Goal: Transaction & Acquisition: Purchase product/service

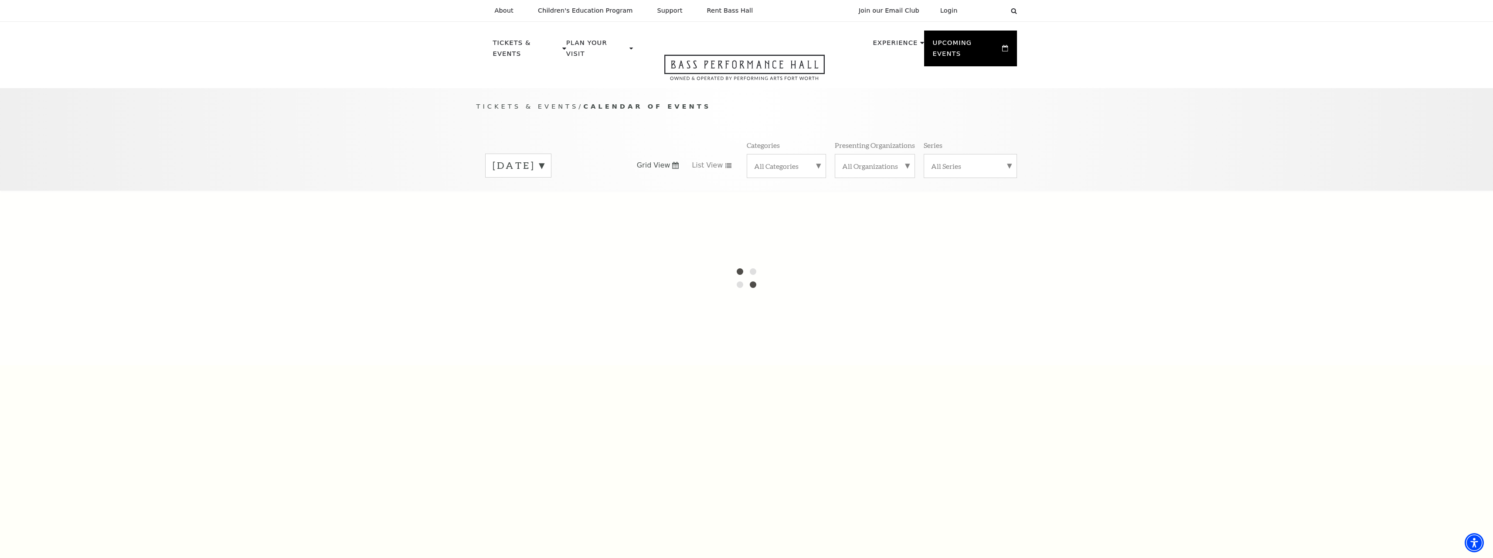
click at [544, 159] on label "September 2025" at bounding box center [518, 166] width 51 height 14
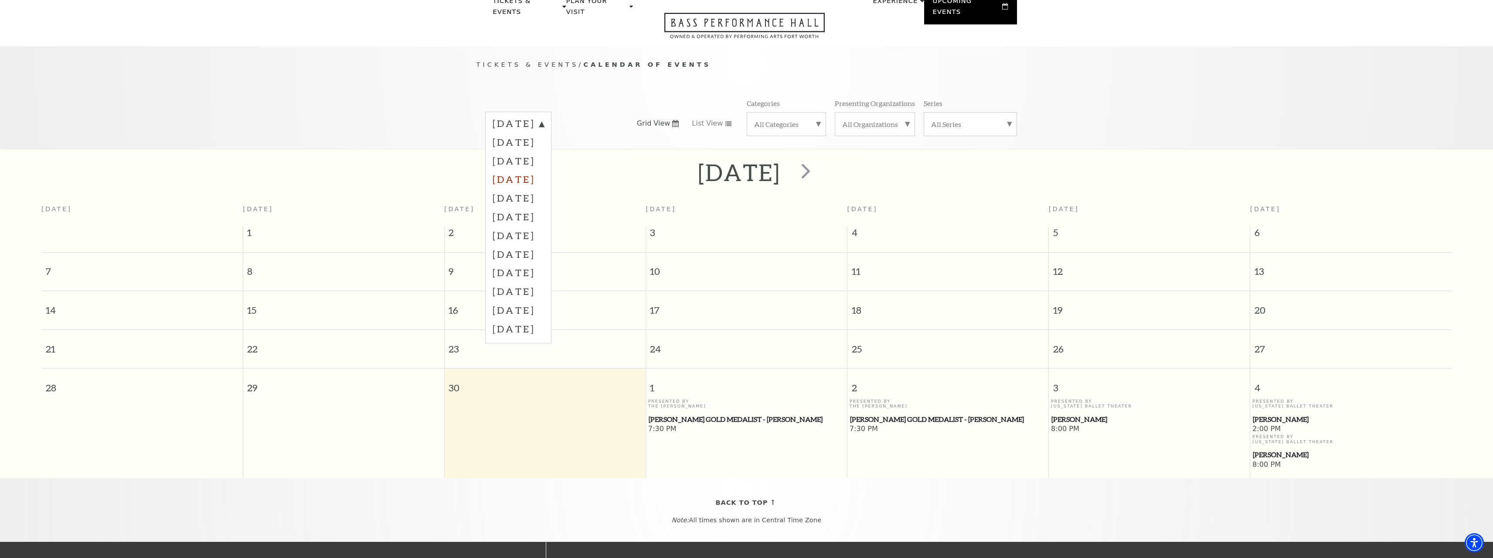
scroll to position [77, 0]
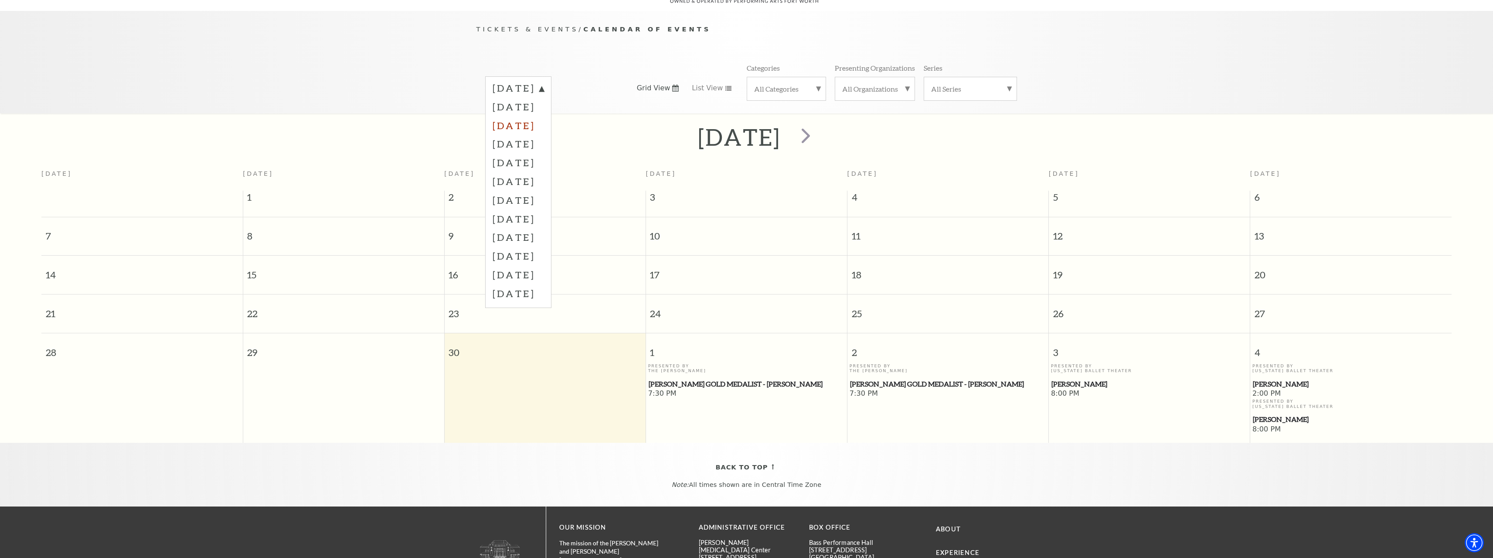
click at [544, 116] on label "November 2025" at bounding box center [518, 125] width 51 height 19
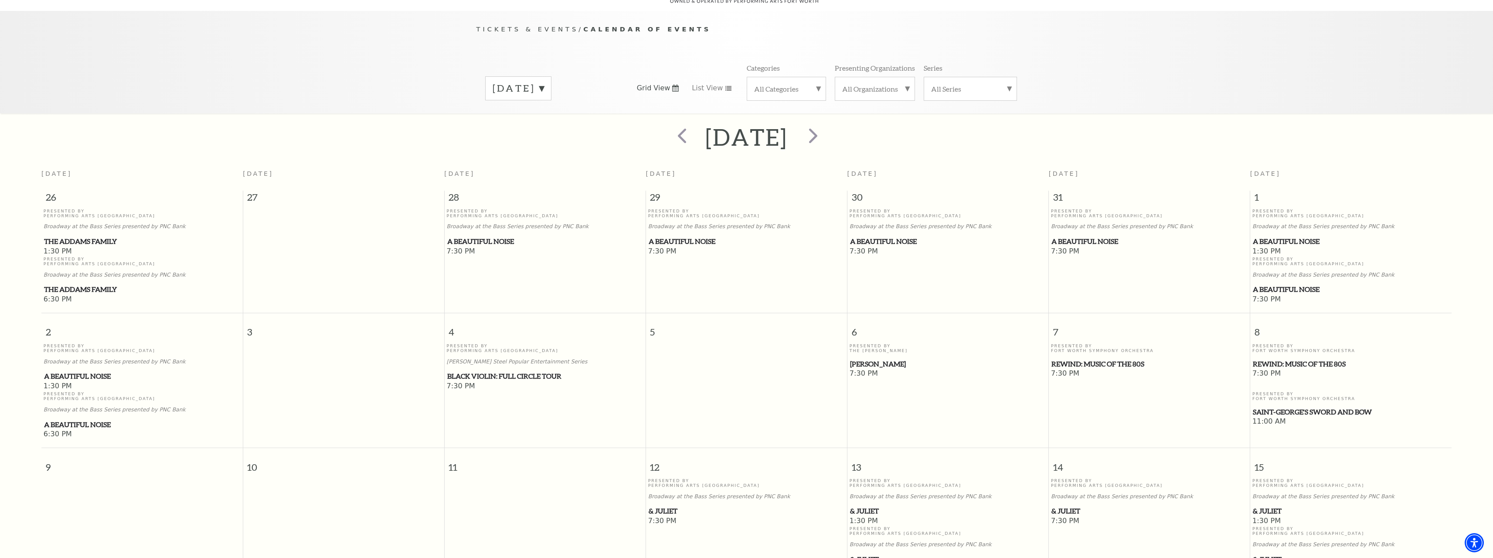
click at [1173, 57] on div "Tickets & Events / Calendar of Events November 2025 Grid View List View Categor…" at bounding box center [746, 62] width 1493 height 102
click at [461, 371] on span "Black Violin: Full Circle Tour" at bounding box center [545, 376] width 196 height 11
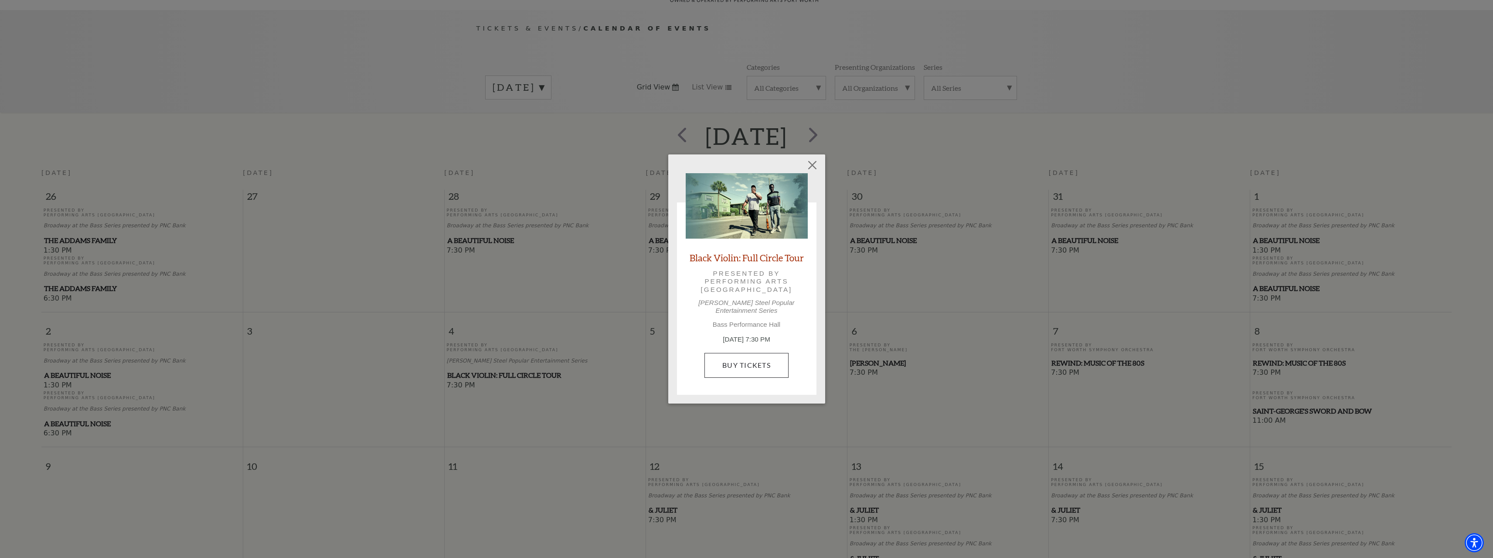
scroll to position [100, 0]
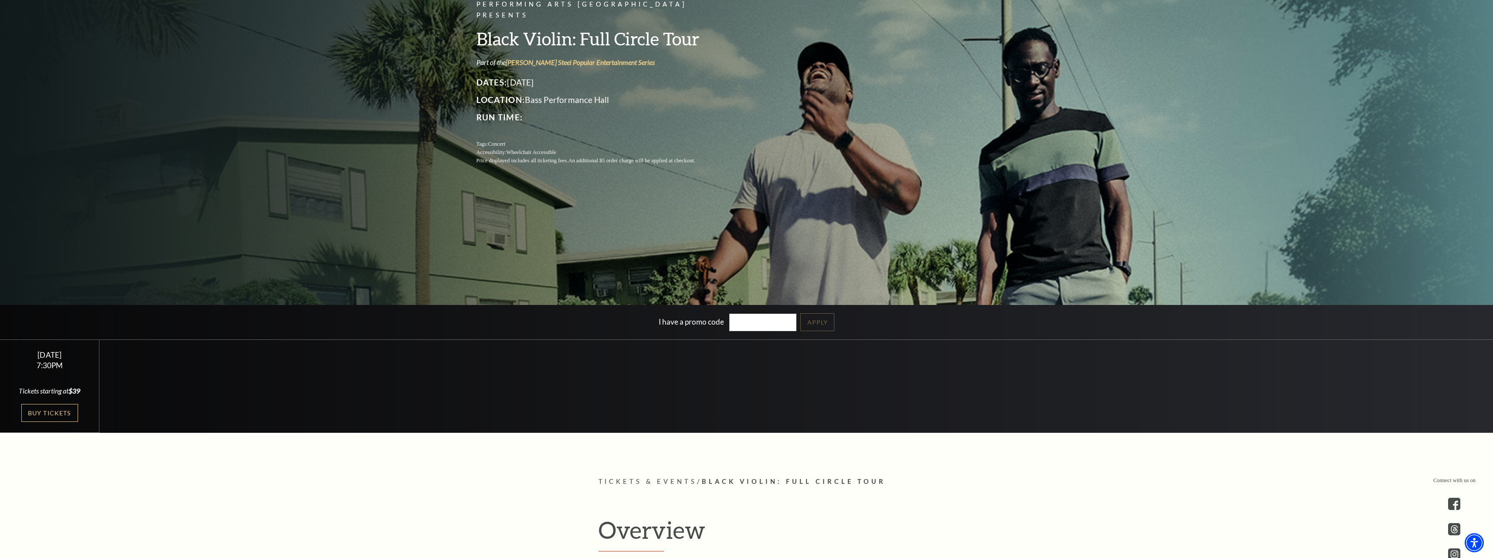
scroll to position [305, 0]
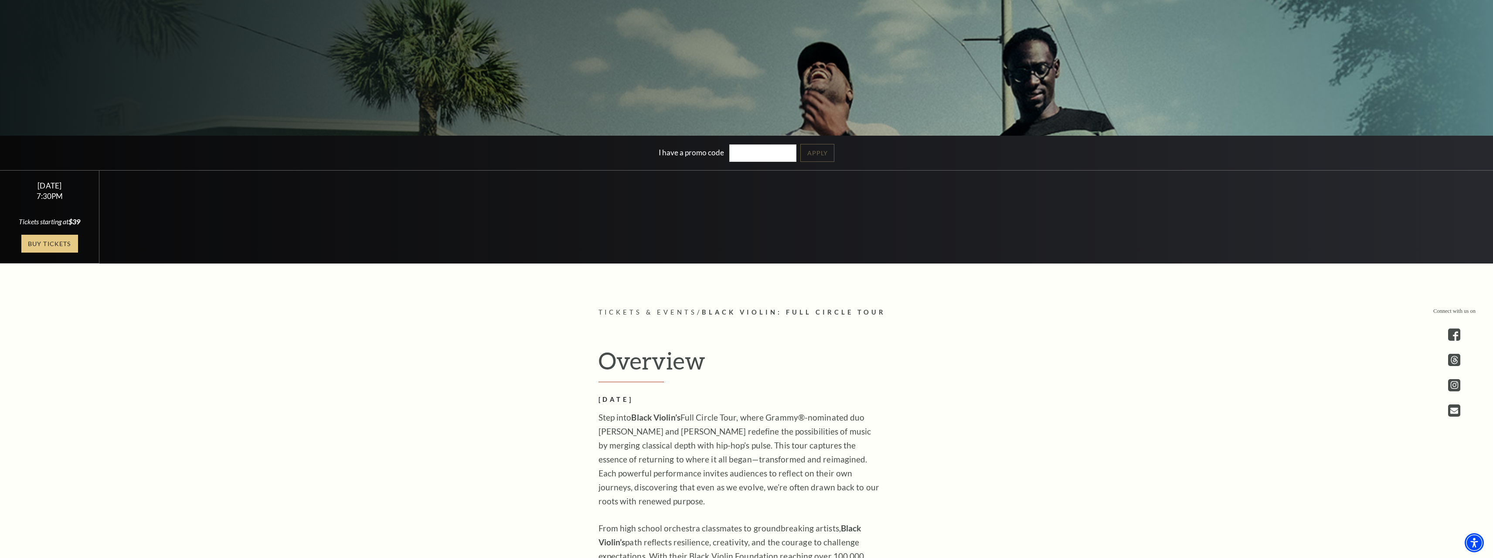
click at [32, 244] on link "Buy Tickets" at bounding box center [49, 244] width 57 height 18
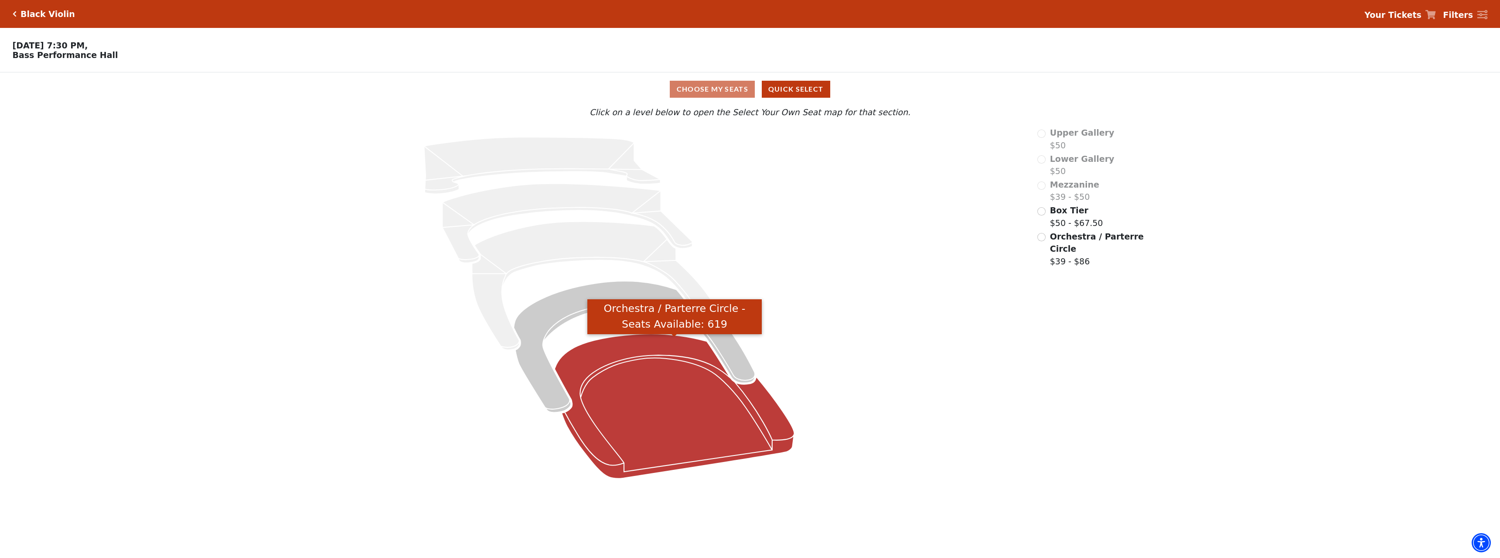
click at [637, 375] on icon "Orchestra / Parterre Circle - Seats Available: 619" at bounding box center [674, 406] width 240 height 145
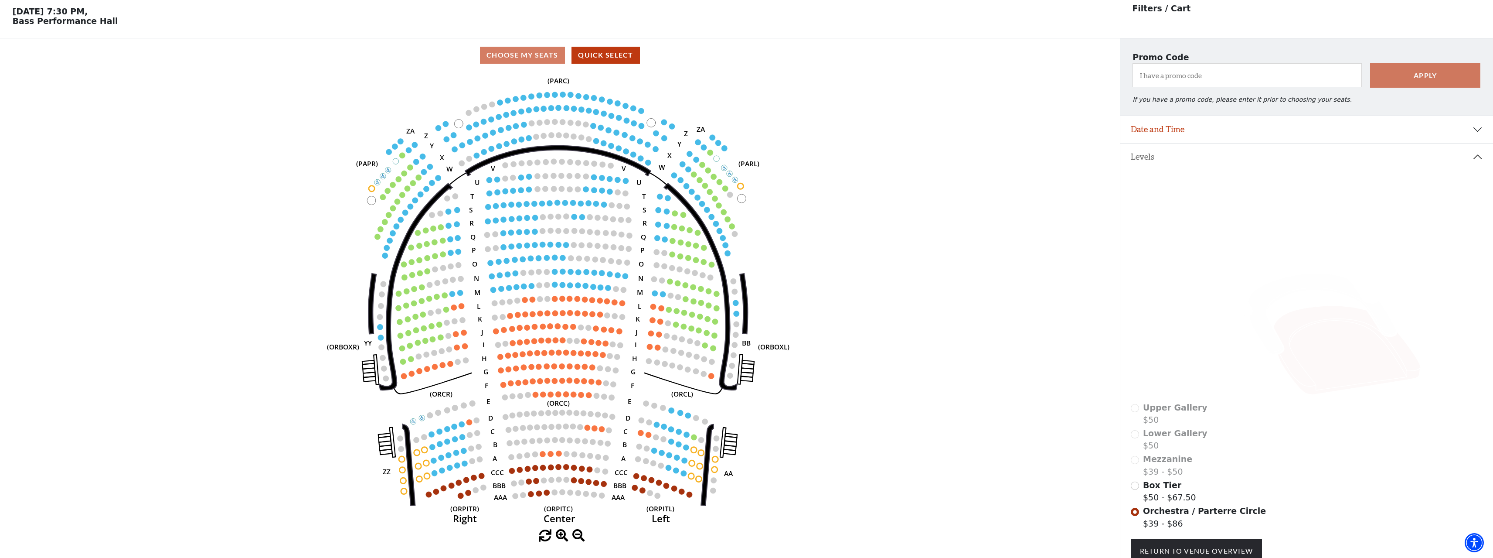
scroll to position [41, 0]
